Goal: Task Accomplishment & Management: Manage account settings

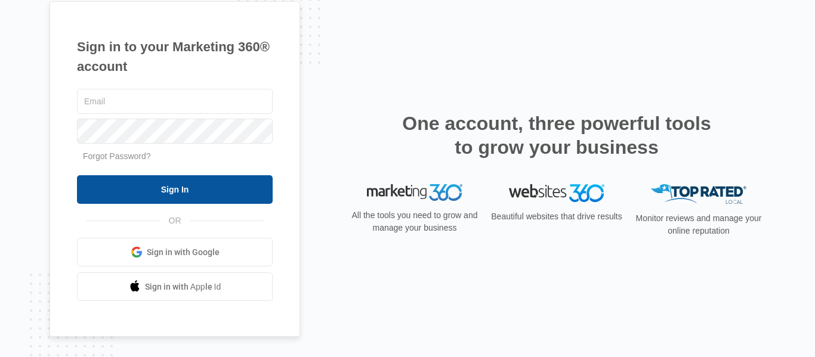
type input "brianna.tx@theclothoption.org"
click at [159, 191] on input "Sign In" at bounding box center [175, 189] width 196 height 29
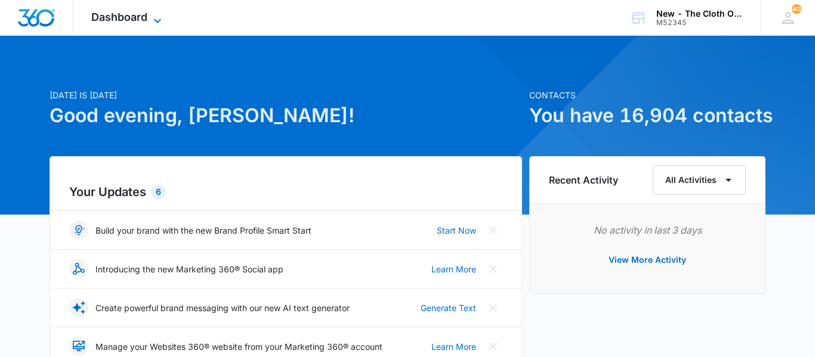
click at [141, 23] on span "Dashboard" at bounding box center [119, 17] width 56 height 13
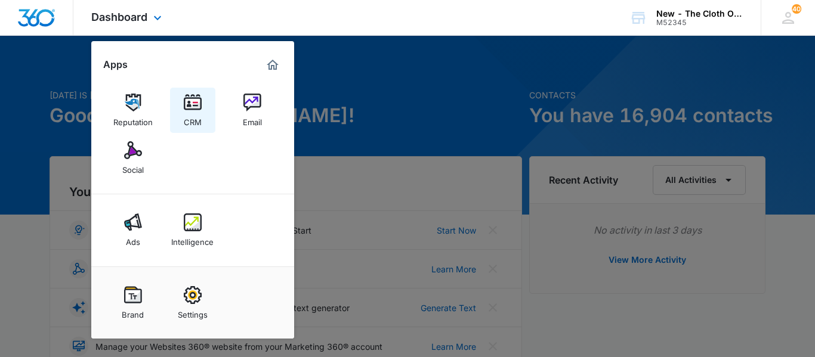
click at [190, 110] on img at bounding box center [193, 103] width 18 height 18
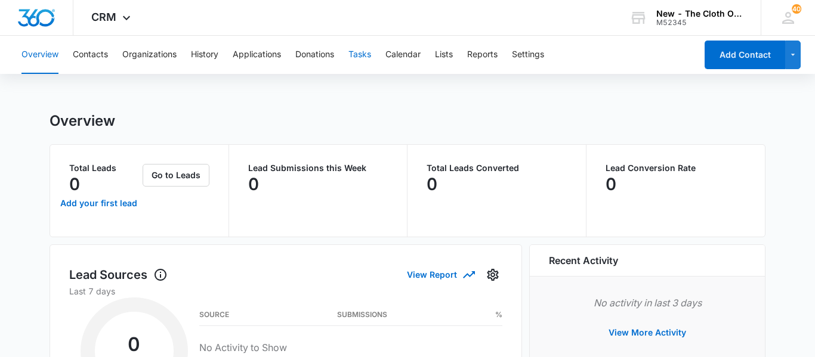
click at [368, 61] on button "Tasks" at bounding box center [359, 55] width 23 height 38
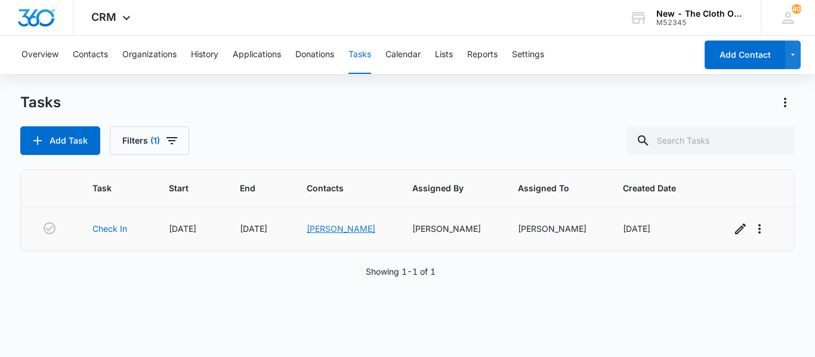
click at [344, 231] on link "[PERSON_NAME]" at bounding box center [341, 229] width 69 height 10
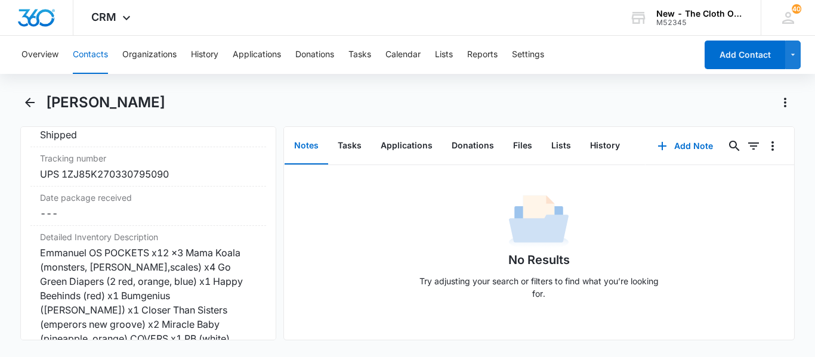
scroll to position [2841, 0]
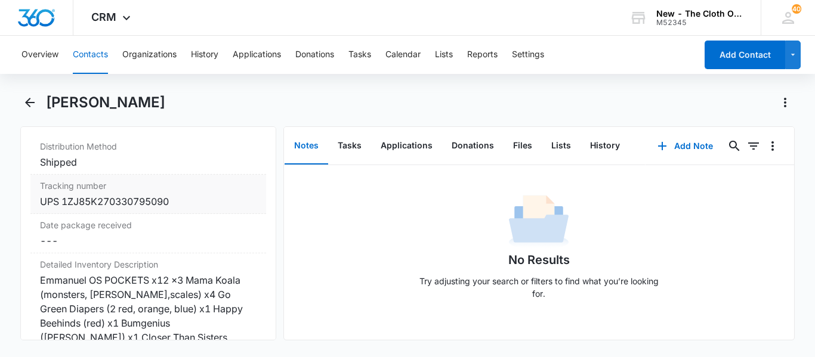
click at [82, 209] on div "UPS 1ZJ85K270330795090" at bounding box center [148, 201] width 217 height 14
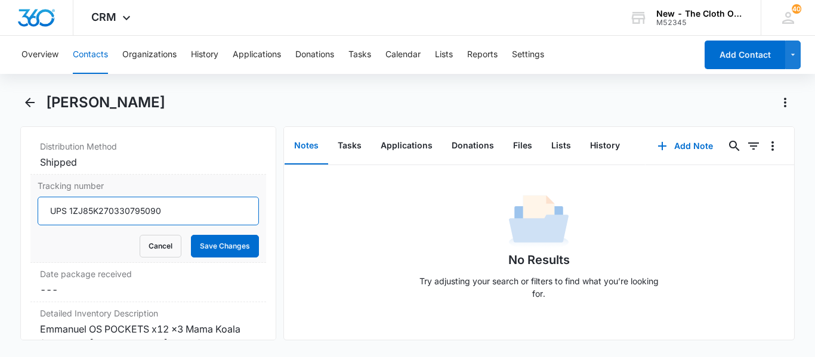
drag, startPoint x: 71, startPoint y: 223, endPoint x: 235, endPoint y: 230, distance: 164.2
click at [235, 225] on input "UPS 1ZJ85K270330795090" at bounding box center [148, 211] width 221 height 29
click at [154, 258] on button "Cancel" at bounding box center [161, 246] width 42 height 23
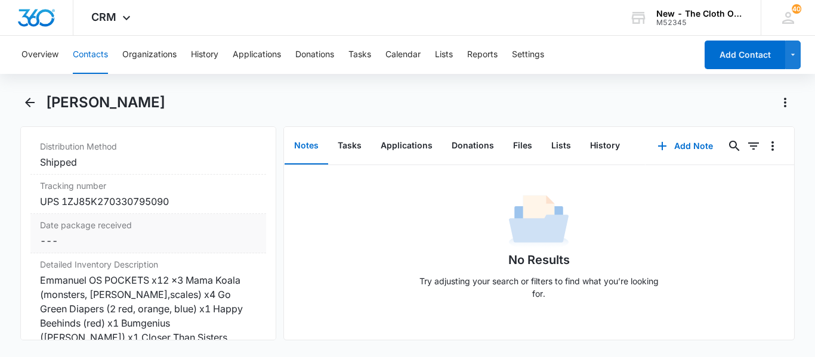
click at [149, 248] on dd "Cancel Save Changes ---" at bounding box center [148, 241] width 217 height 14
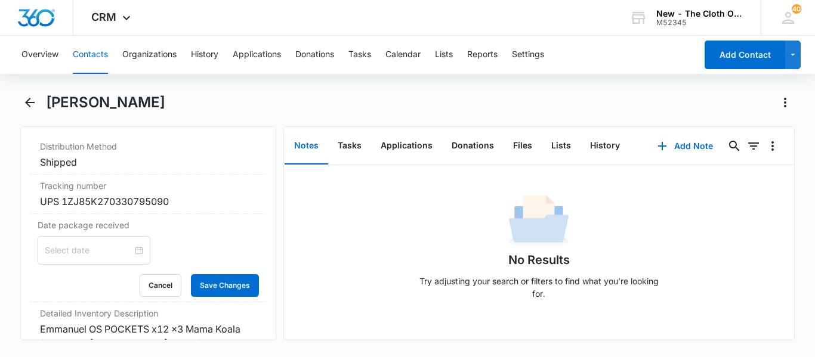
click at [139, 257] on div at bounding box center [94, 250] width 98 height 13
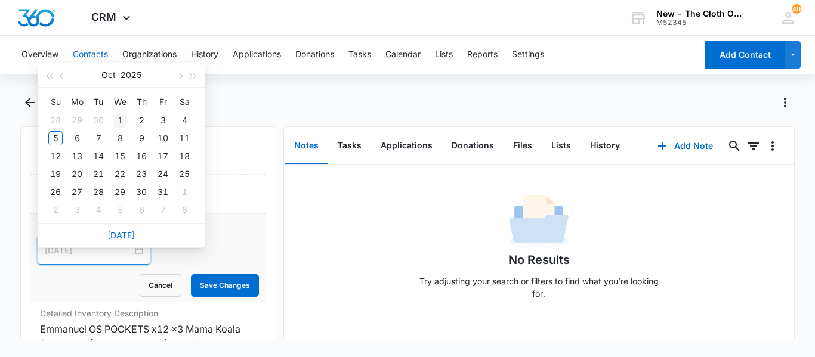
type input "[DATE]"
click at [122, 115] on div "1" at bounding box center [120, 120] width 14 height 14
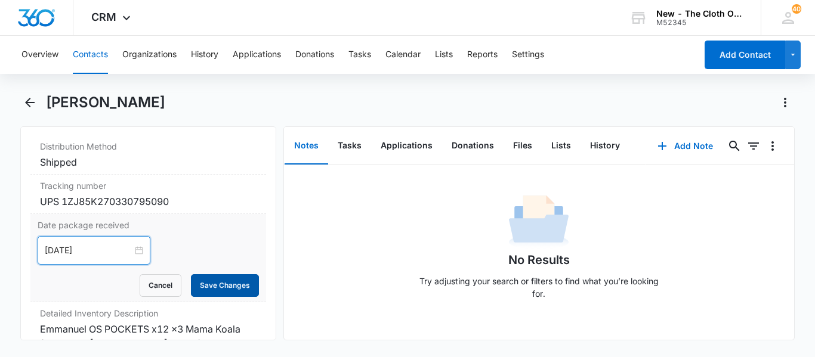
click at [239, 297] on button "Save Changes" at bounding box center [225, 285] width 68 height 23
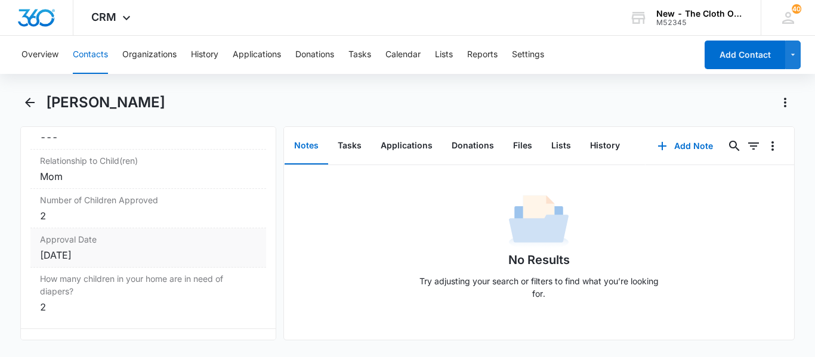
scroll to position [0, 0]
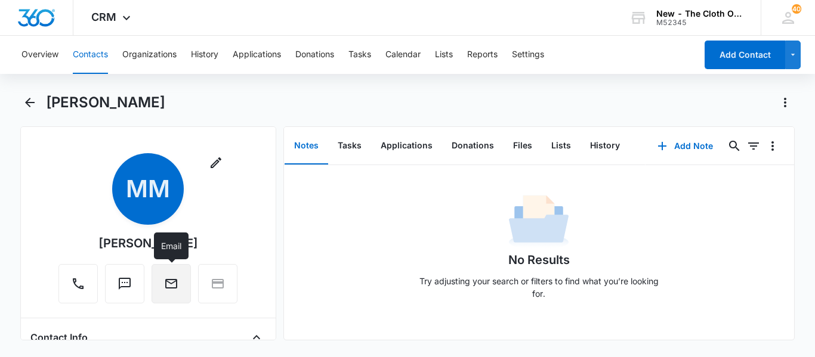
click at [167, 295] on button "Email" at bounding box center [171, 283] width 39 height 39
click at [345, 138] on button "Tasks" at bounding box center [349, 146] width 43 height 37
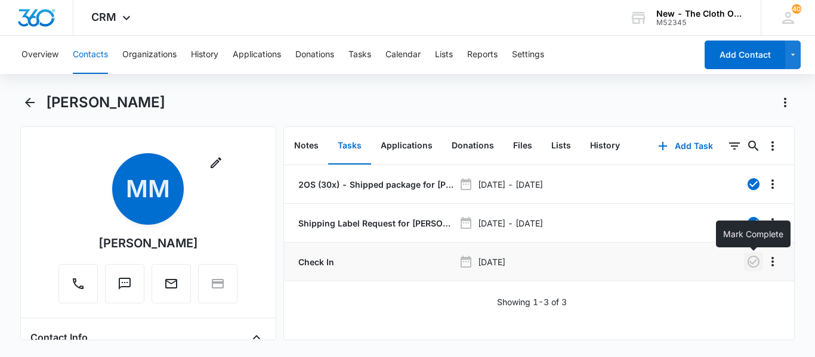
click at [755, 259] on icon "button" at bounding box center [753, 262] width 14 height 14
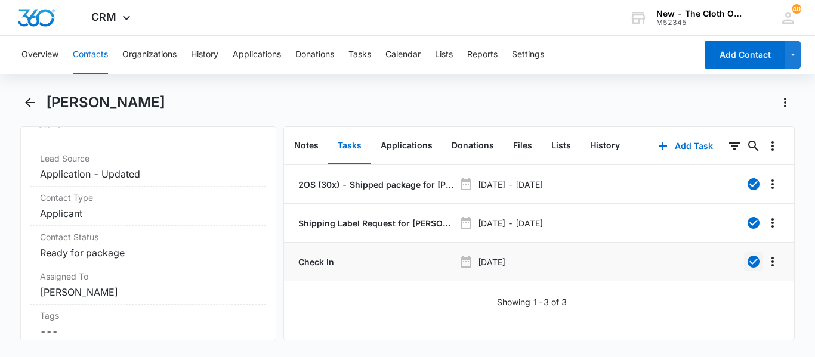
scroll to position [492, 0]
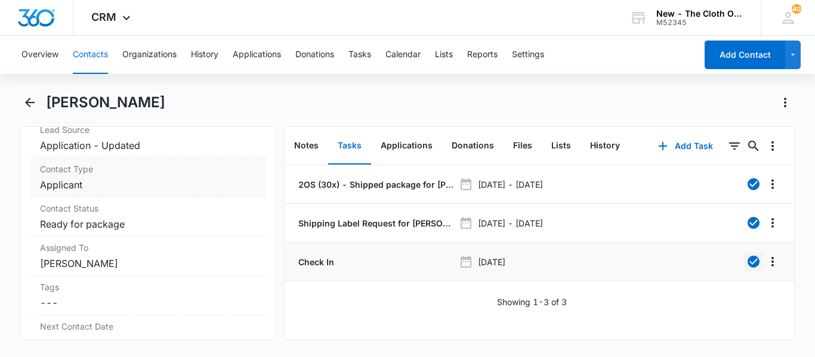
click at [95, 192] on dd "Cancel Save Changes Applicant" at bounding box center [148, 185] width 217 height 14
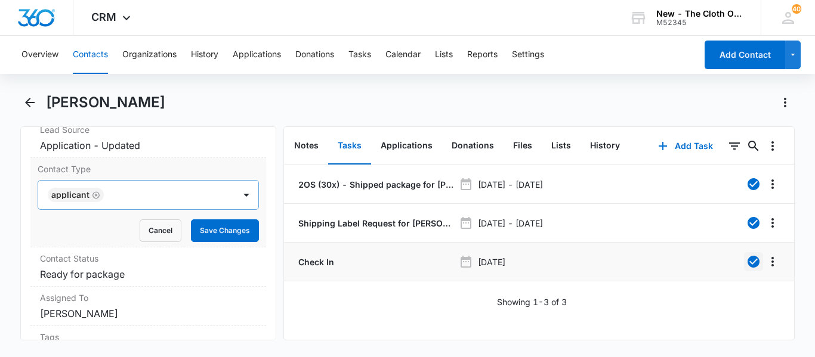
click at [98, 200] on icon "Remove Applicant" at bounding box center [96, 195] width 8 height 9
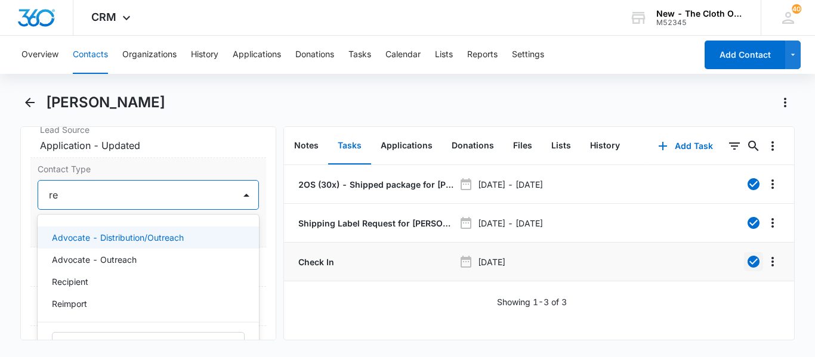
type input "rec"
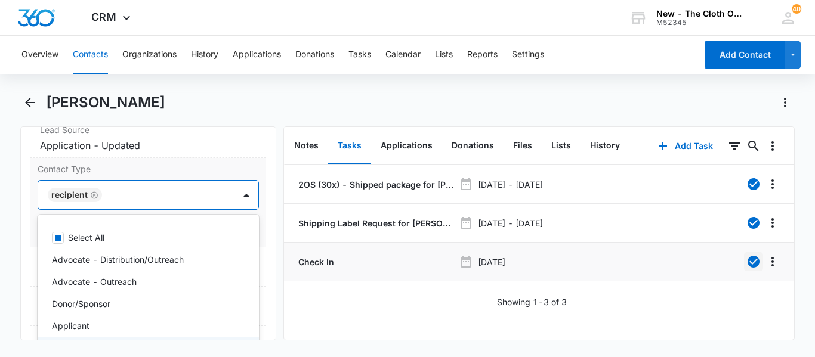
click at [258, 210] on div "Recipient" at bounding box center [148, 195] width 221 height 30
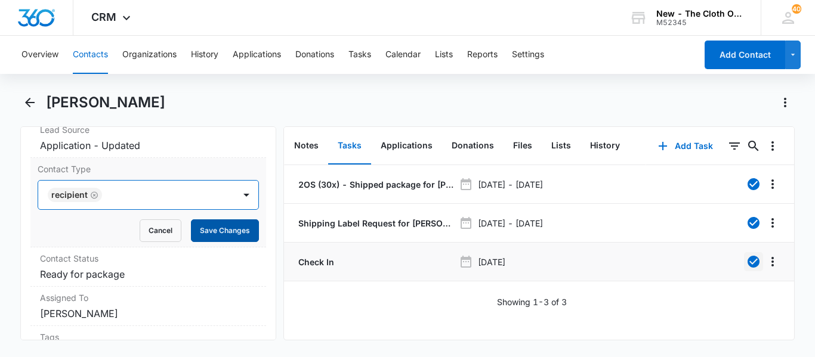
click at [218, 242] on button "Save Changes" at bounding box center [225, 231] width 68 height 23
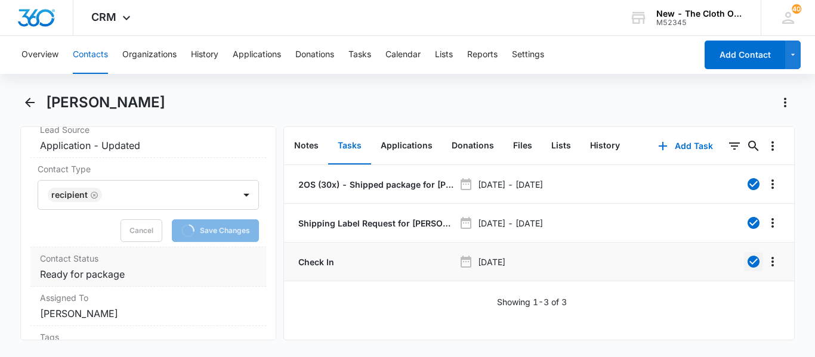
click at [128, 265] on label "Contact Status" at bounding box center [148, 258] width 217 height 13
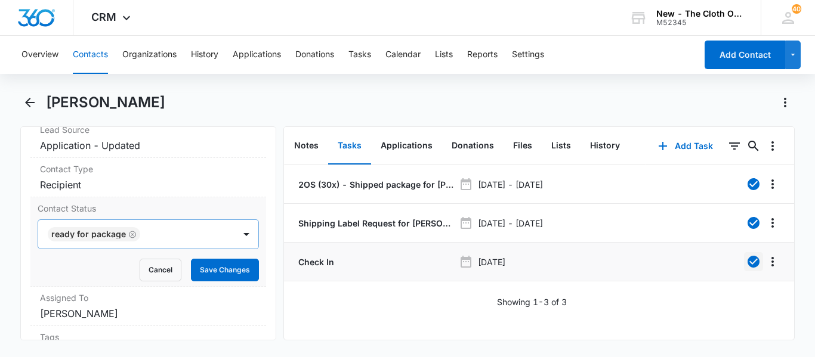
click at [132, 239] on icon "Remove Ready for package" at bounding box center [132, 234] width 8 height 9
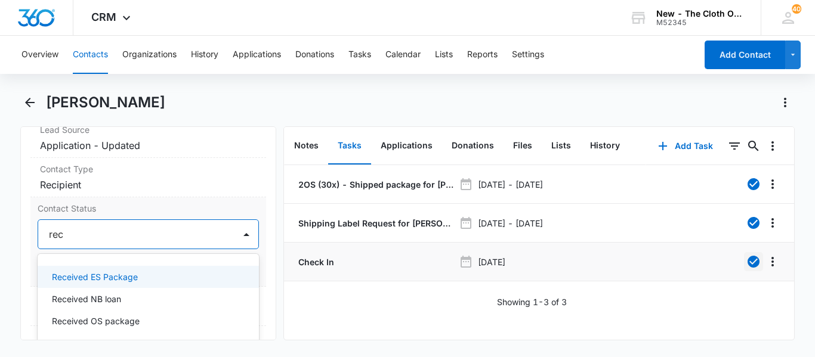
type input "rece"
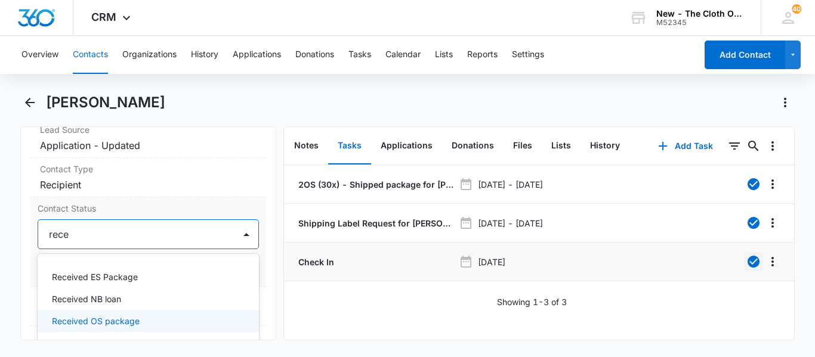
click at [107, 327] on p "Received OS package" at bounding box center [96, 321] width 88 height 13
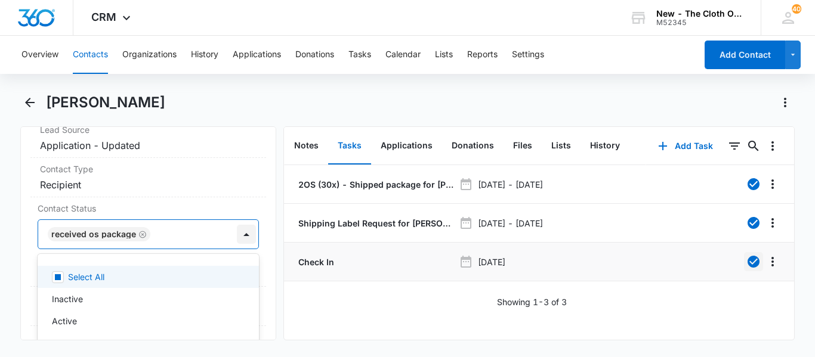
click at [243, 244] on div at bounding box center [246, 234] width 19 height 19
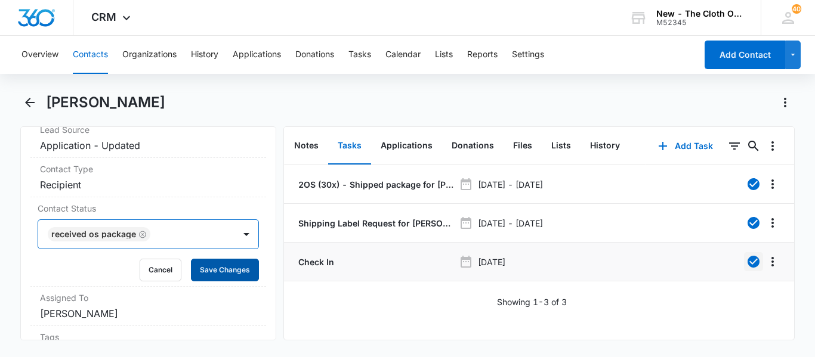
click at [226, 282] on button "Save Changes" at bounding box center [225, 270] width 68 height 23
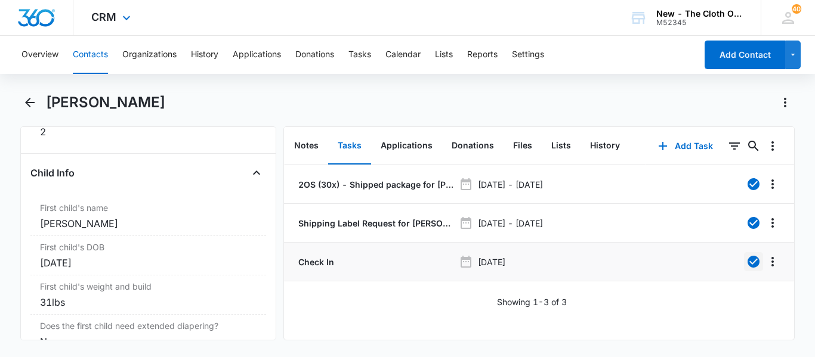
scroll to position [1405, 0]
click at [365, 55] on button "Tasks" at bounding box center [359, 55] width 23 height 38
